Goal: Task Accomplishment & Management: Manage account settings

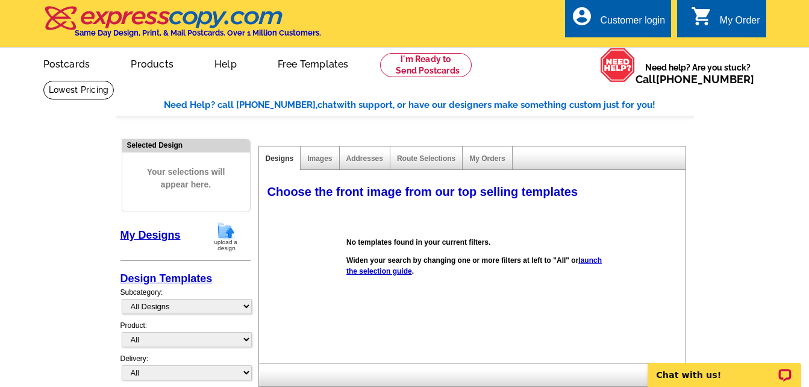
click at [643, 27] on div "Customer login" at bounding box center [632, 23] width 65 height 17
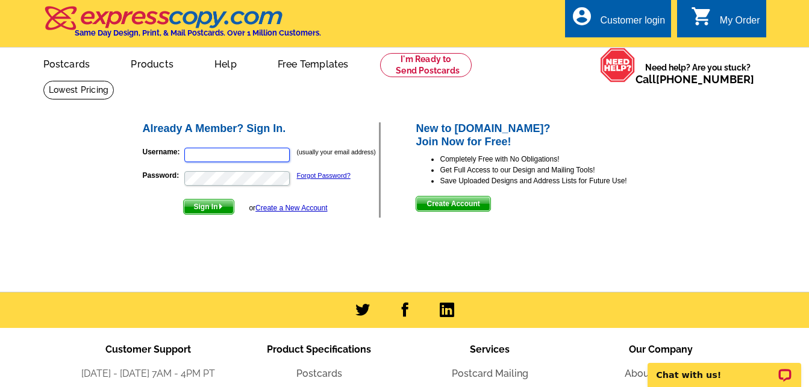
type input "[EMAIL_ADDRESS][DOMAIN_NAME]"
click at [211, 205] on span "Sign In" at bounding box center [209, 206] width 50 height 14
